Goal: Navigation & Orientation: Find specific page/section

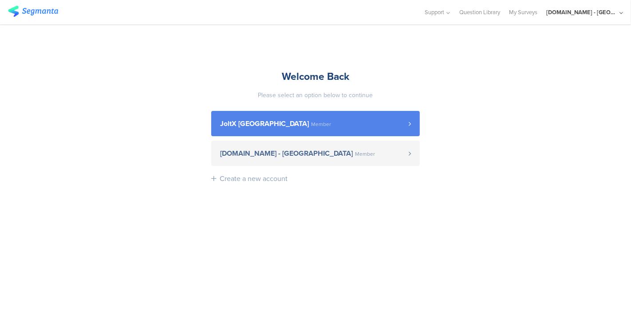
click at [267, 127] on link "JoltX [GEOGRAPHIC_DATA] Member" at bounding box center [315, 123] width 208 height 25
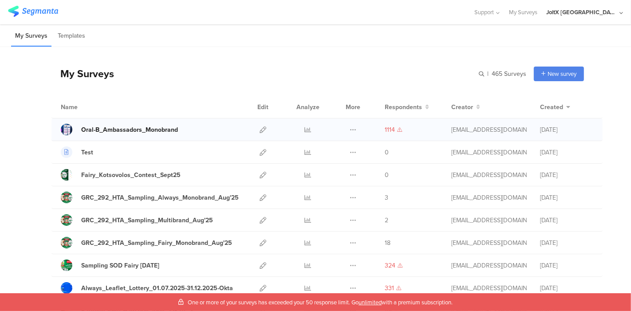
click at [124, 132] on div "Oral-B_Ambassadors_Monobrand" at bounding box center [129, 129] width 97 height 9
click at [305, 129] on icon at bounding box center [308, 129] width 7 height 7
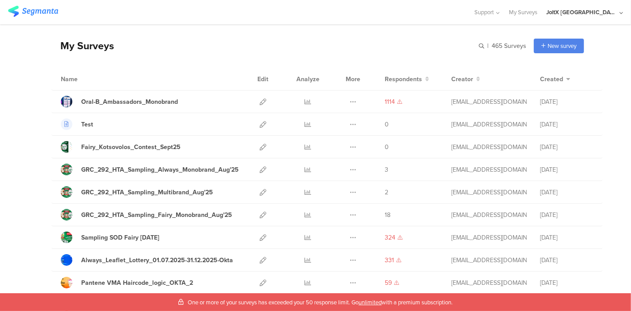
scroll to position [28, 0]
click at [604, 12] on div "JoltX Greece" at bounding box center [581, 12] width 71 height 8
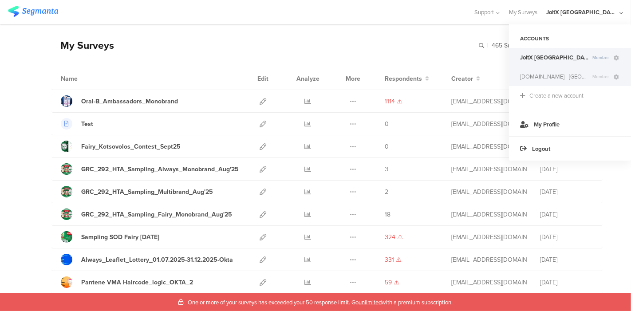
click at [549, 77] on span "Youtil.ro - Romania" at bounding box center [554, 76] width 69 height 8
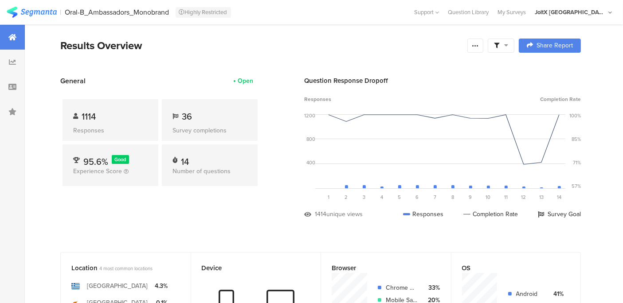
click at [581, 13] on div "JoltX [GEOGRAPHIC_DATA]" at bounding box center [570, 12] width 71 height 8
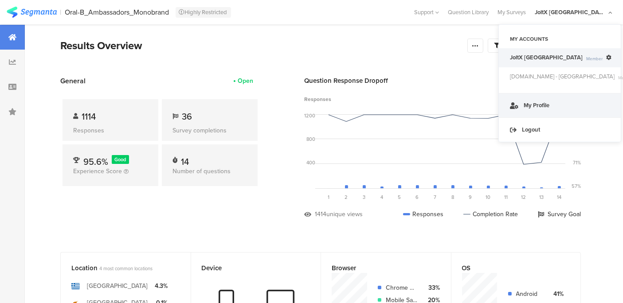
click at [544, 103] on link "My Profile" at bounding box center [560, 105] width 122 height 24
